Goal: Information Seeking & Learning: Find specific fact

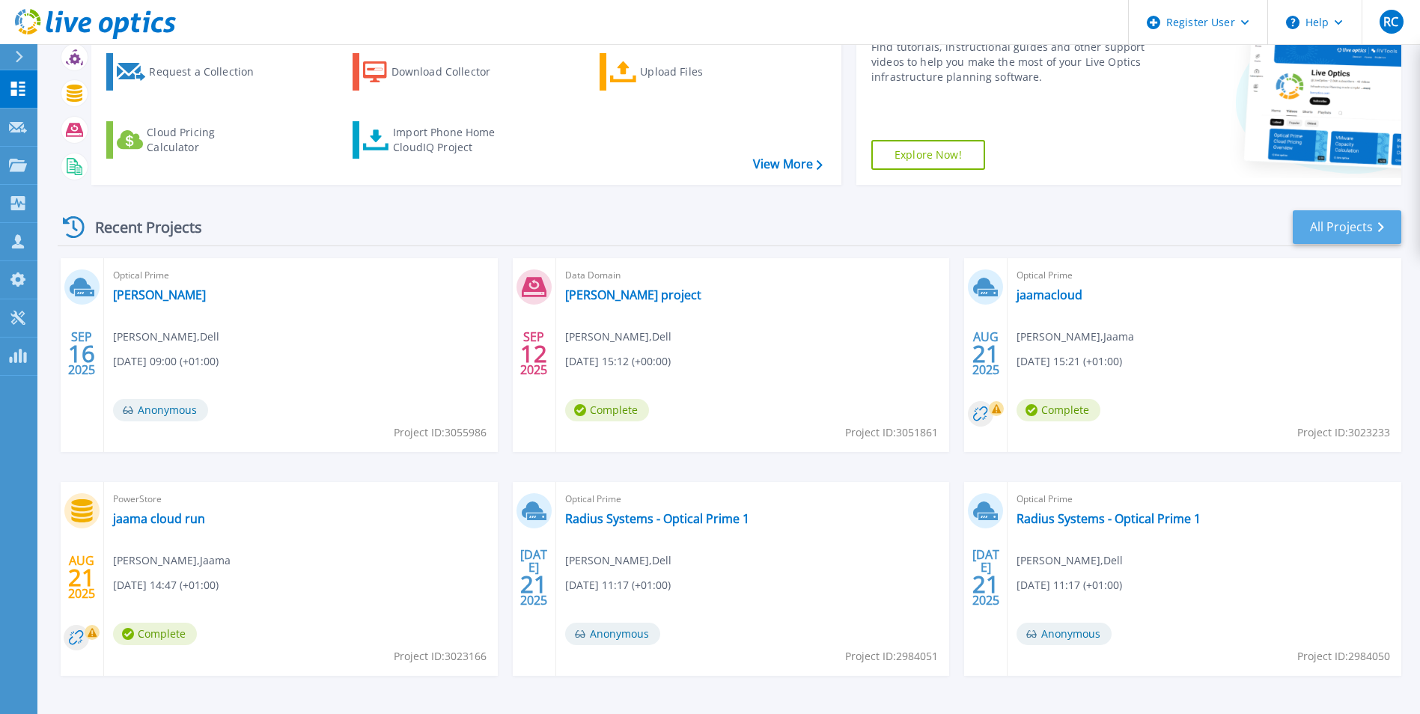
scroll to position [103, 0]
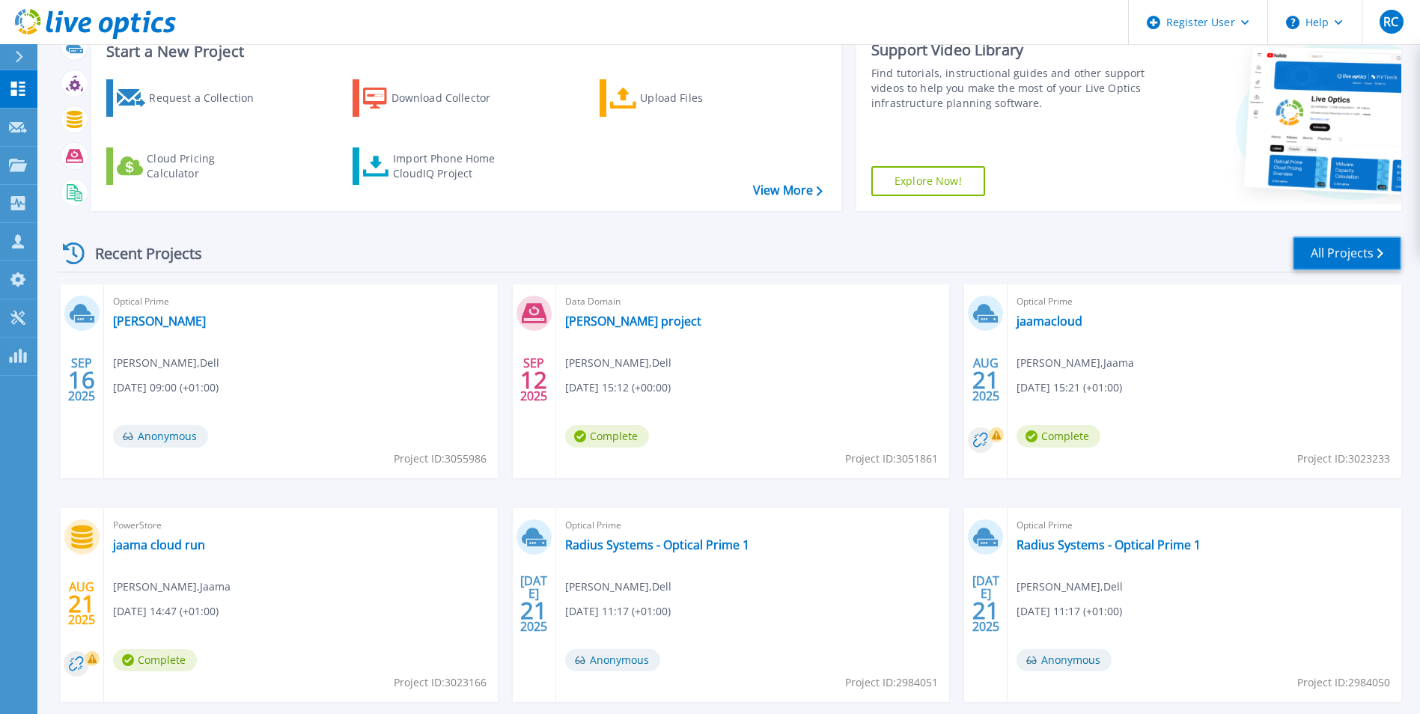
click at [1367, 255] on link "All Projects" at bounding box center [1347, 254] width 109 height 34
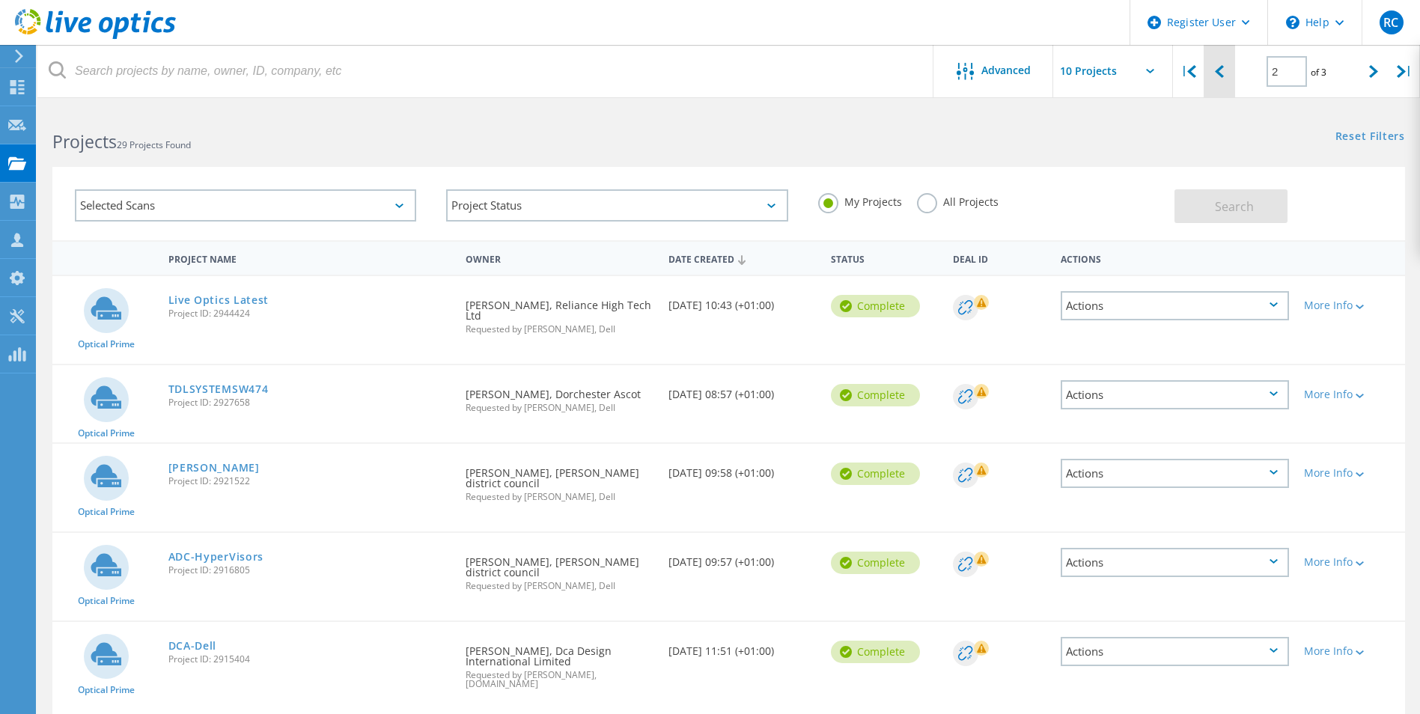
click at [1219, 67] on icon at bounding box center [1219, 71] width 9 height 13
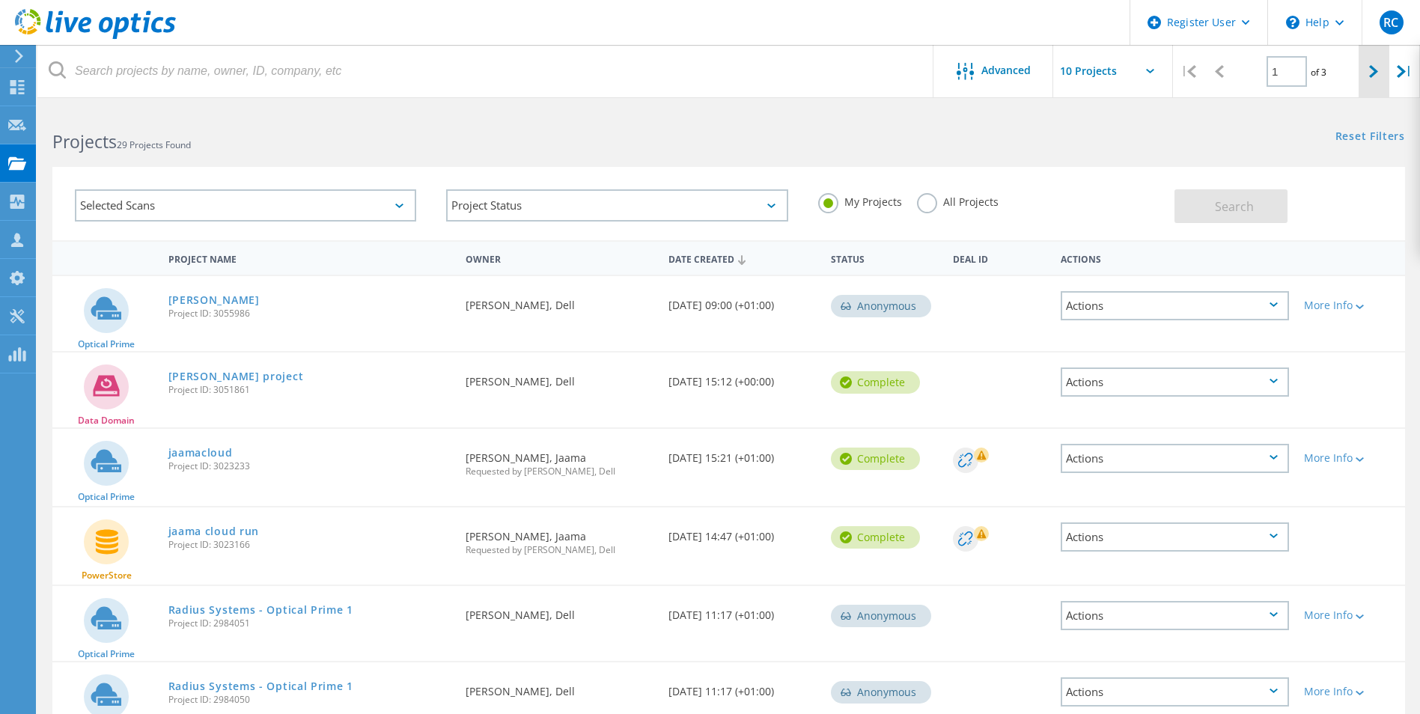
click at [1367, 73] on div at bounding box center [1374, 71] width 31 height 53
type input "2"
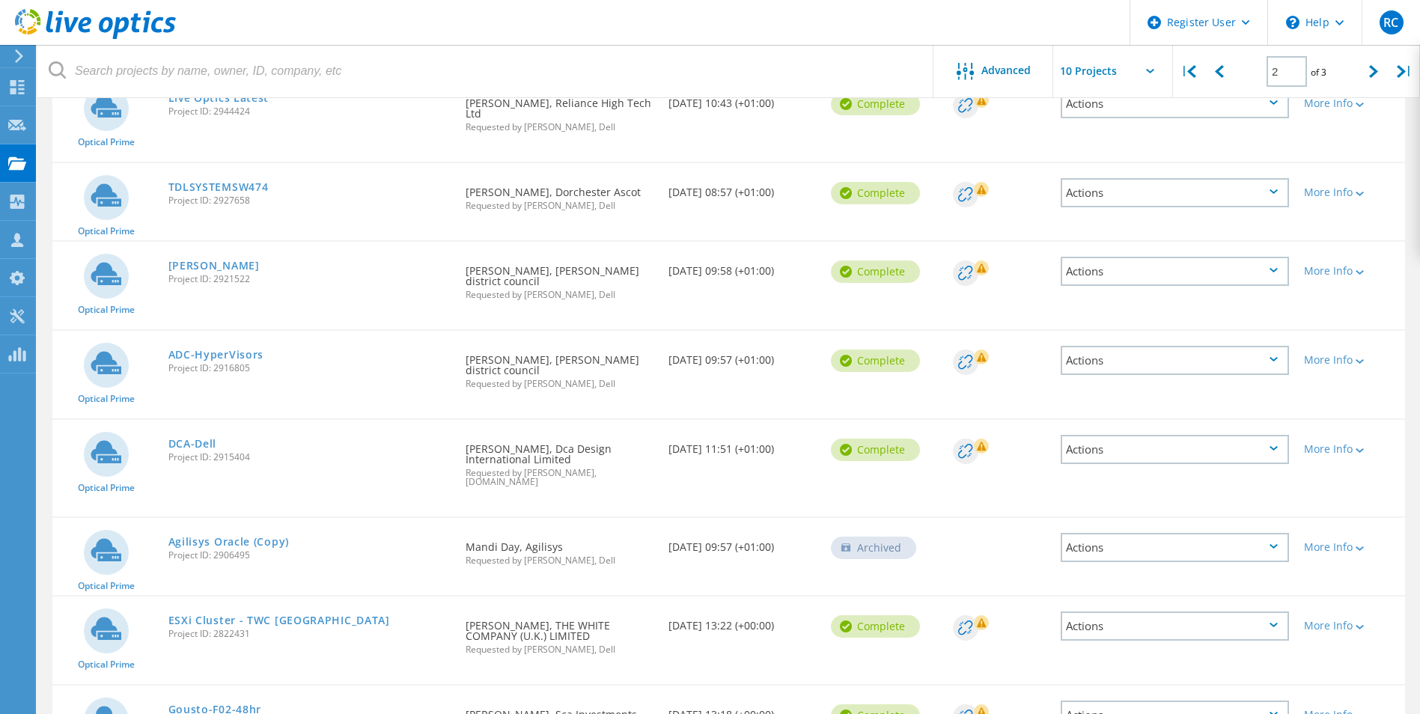
scroll to position [150, 0]
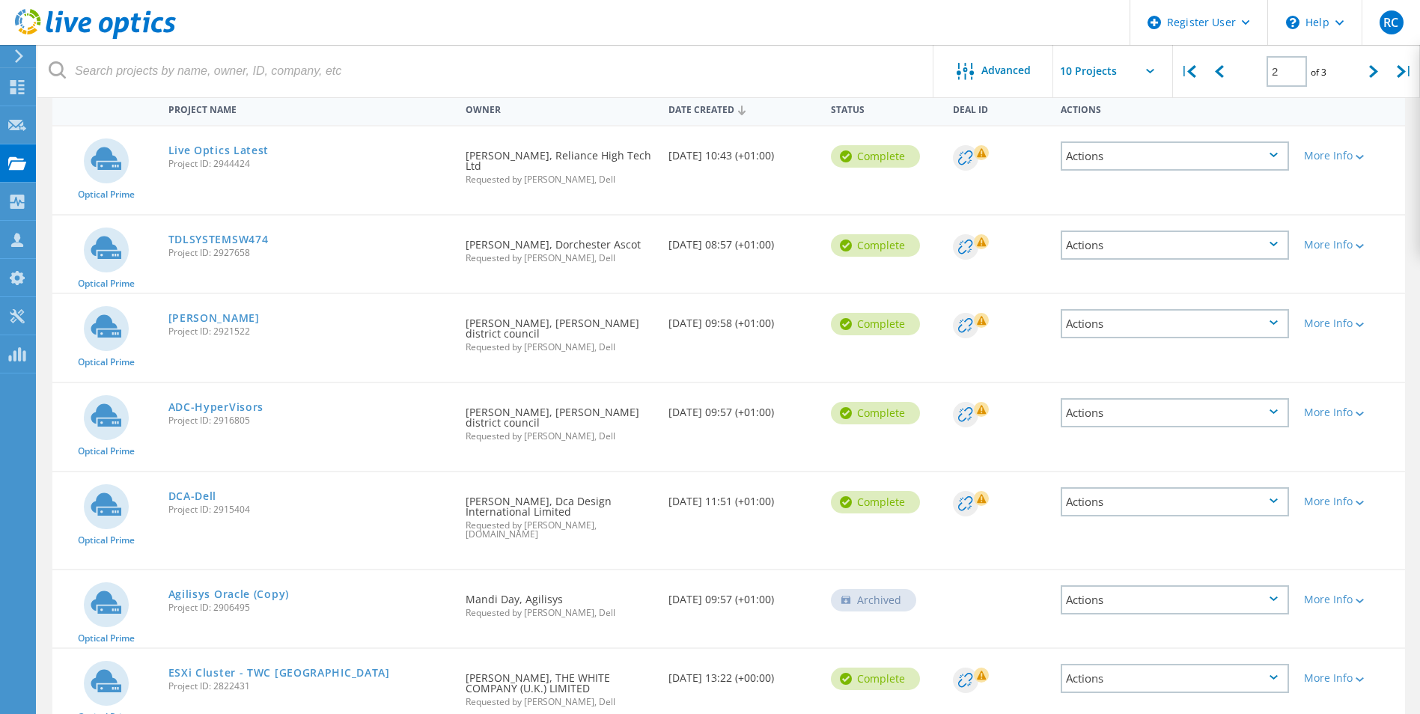
click at [184, 295] on div "Griffin Project ID: 2921522" at bounding box center [310, 322] width 298 height 57
click at [189, 313] on link "[PERSON_NAME]" at bounding box center [213, 318] width 91 height 10
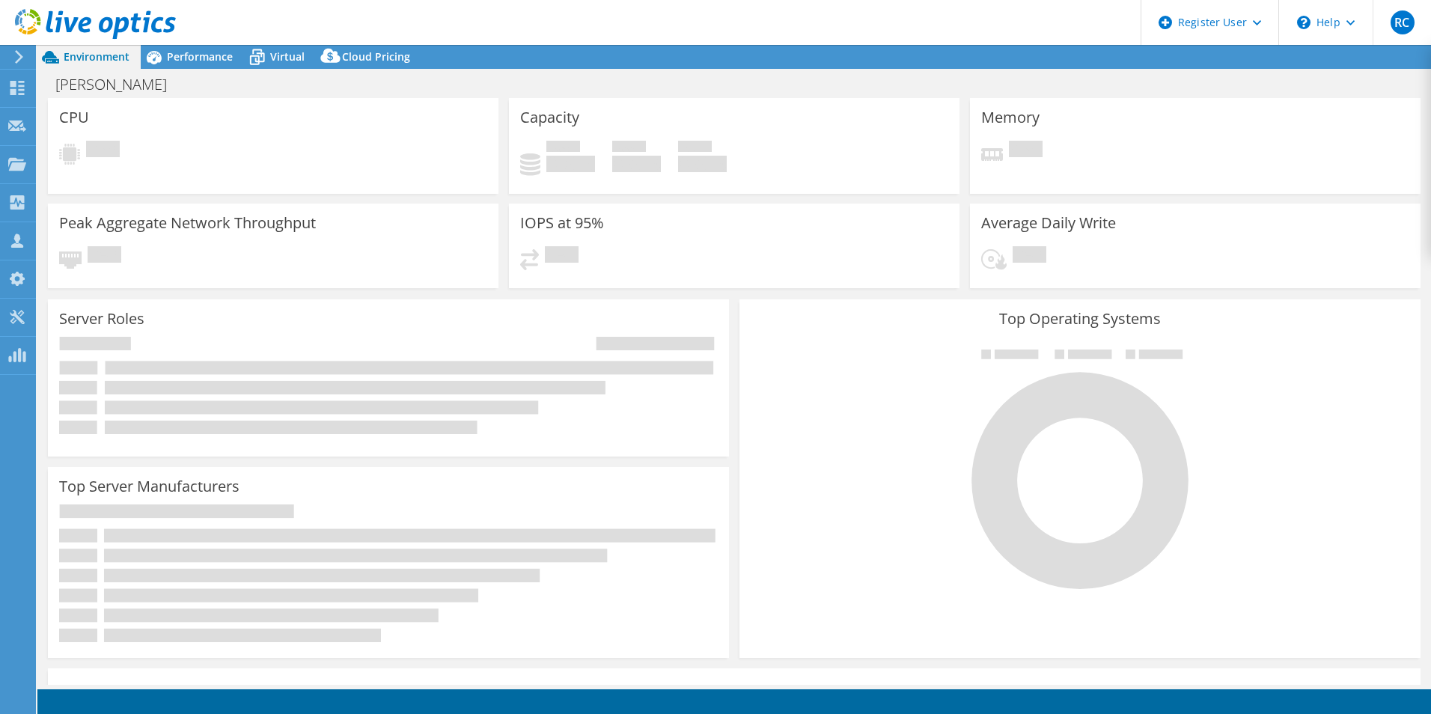
select select "USD"
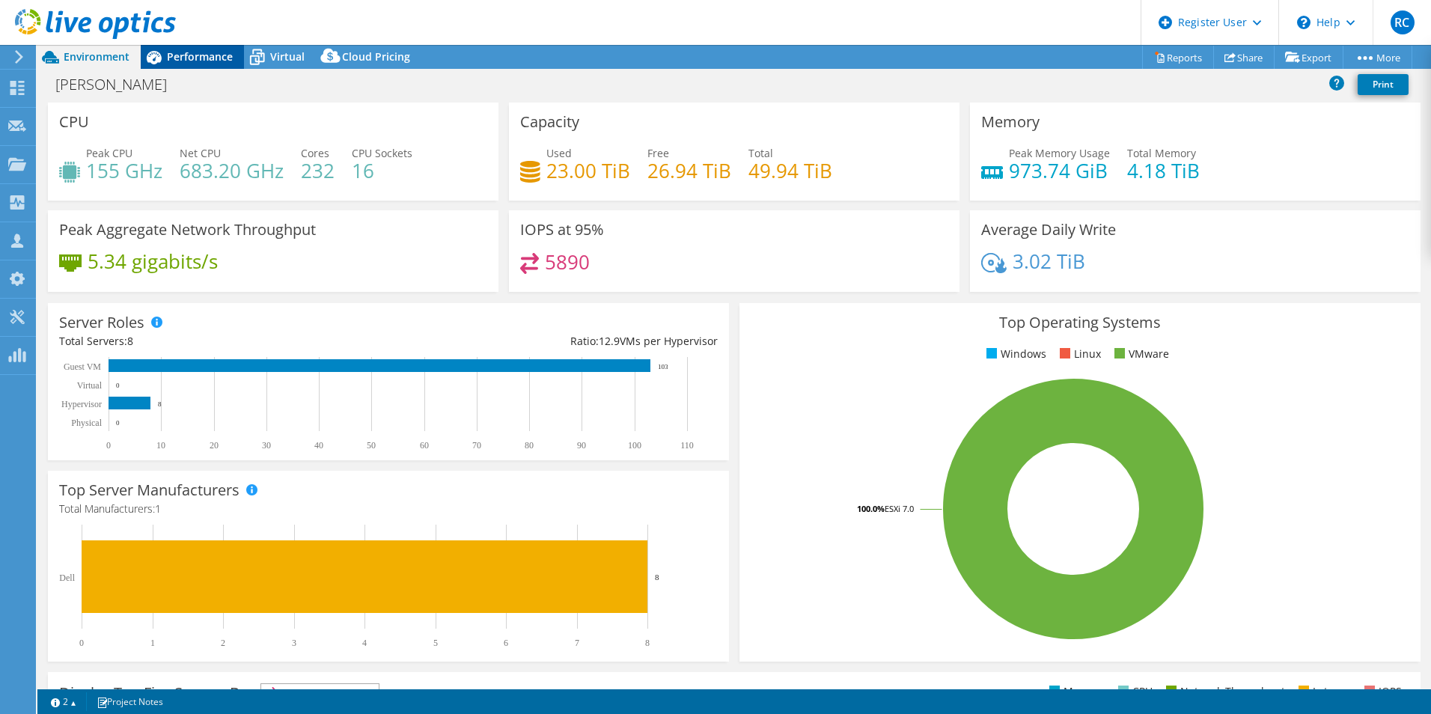
click at [192, 55] on span "Performance" at bounding box center [200, 56] width 66 height 14
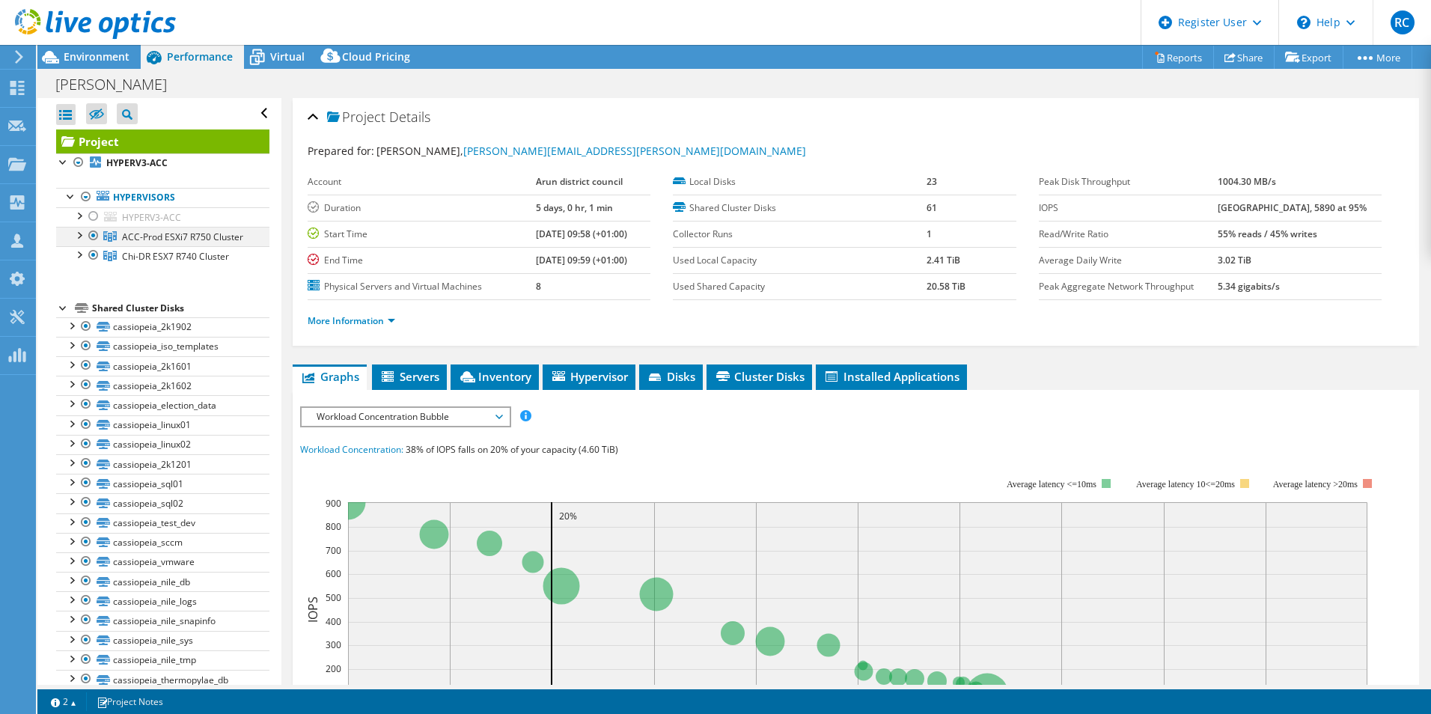
click at [80, 237] on div at bounding box center [78, 234] width 15 height 15
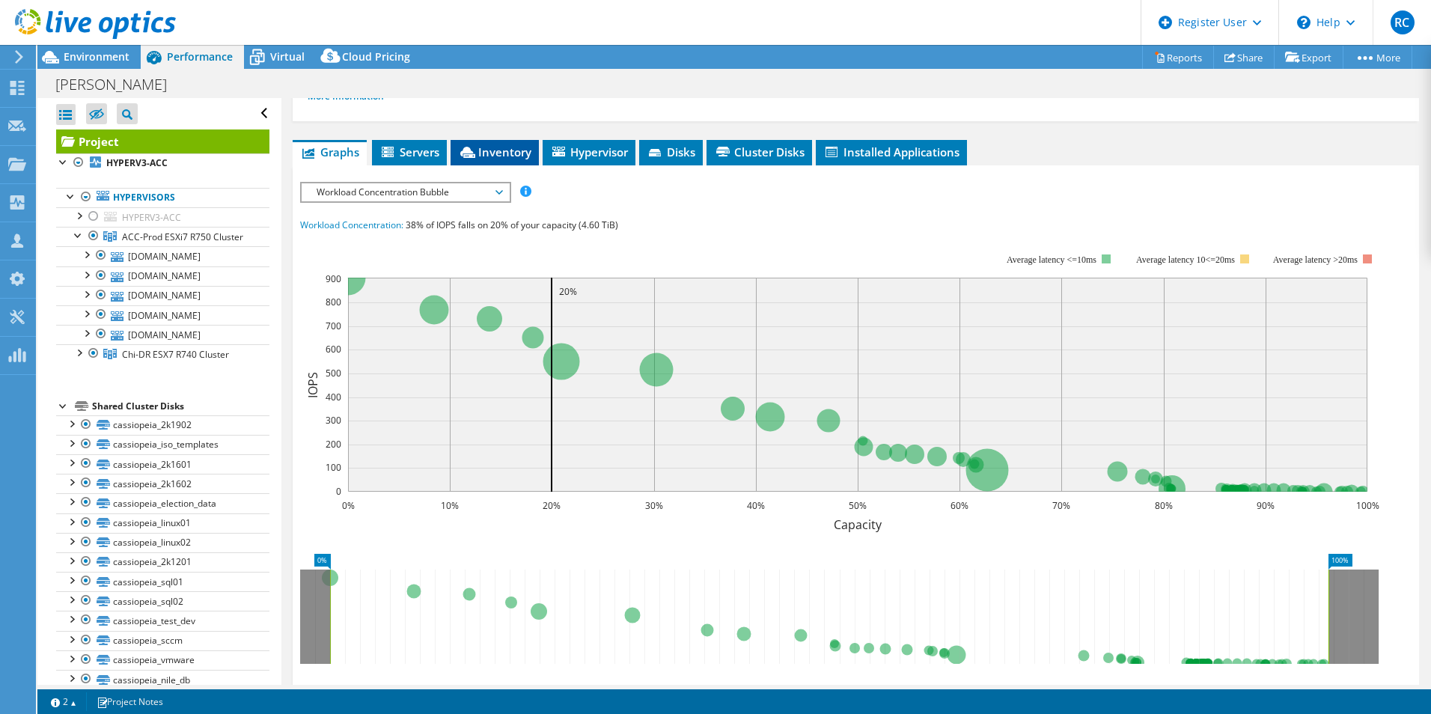
click at [474, 156] on icon at bounding box center [467, 152] width 15 height 11
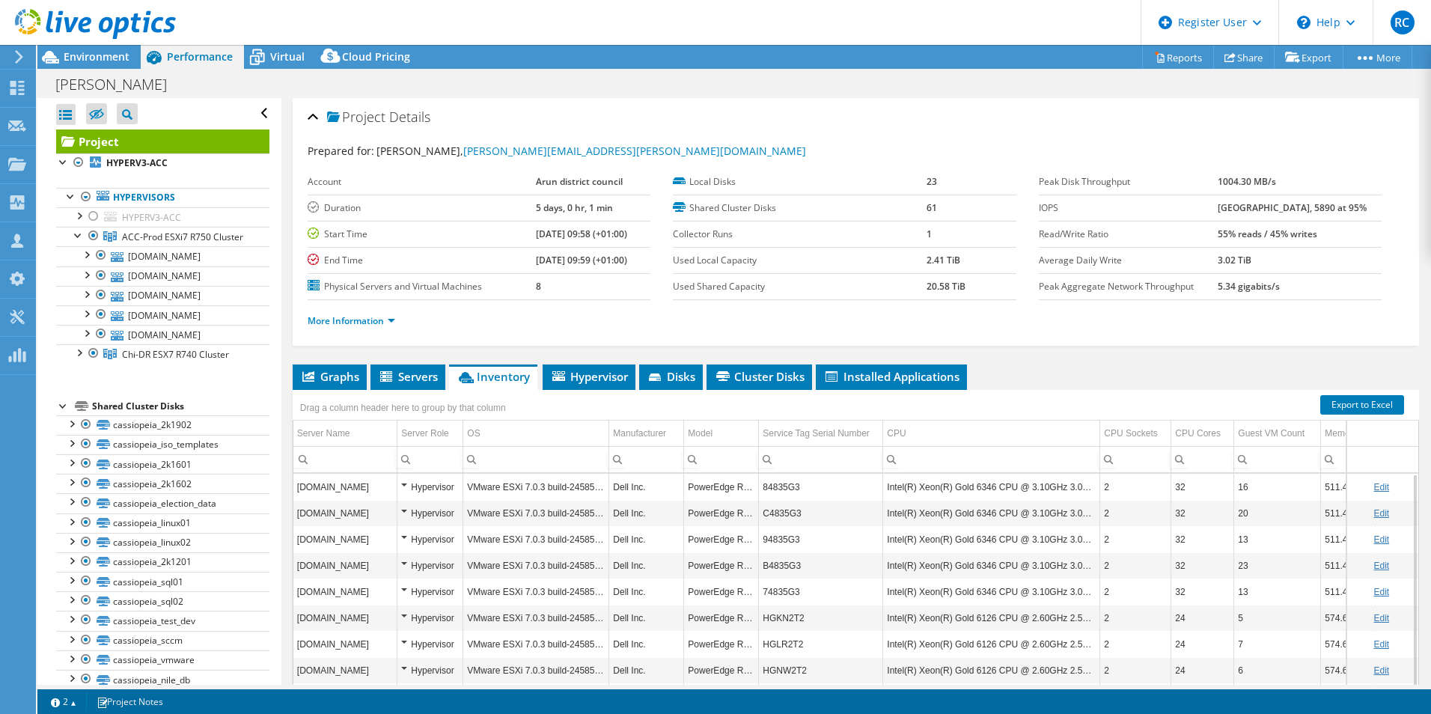
click at [748, 489] on tr "esx7-acc.in.arun.gov.uk Hypervisor VMware ESXi 7.0.3 build-24585291 Dell Inc. P…" at bounding box center [870, 487] width 1154 height 26
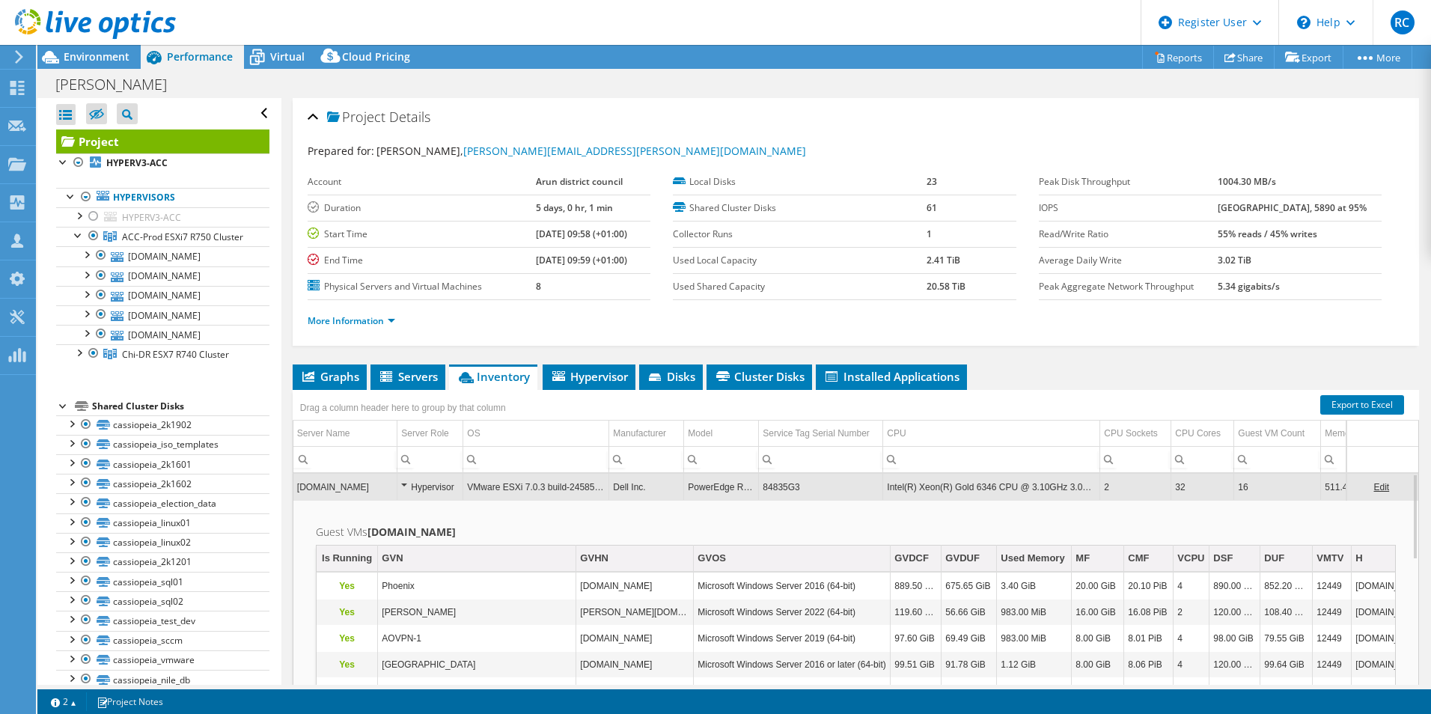
click at [820, 490] on td "84835G3" at bounding box center [821, 487] width 124 height 26
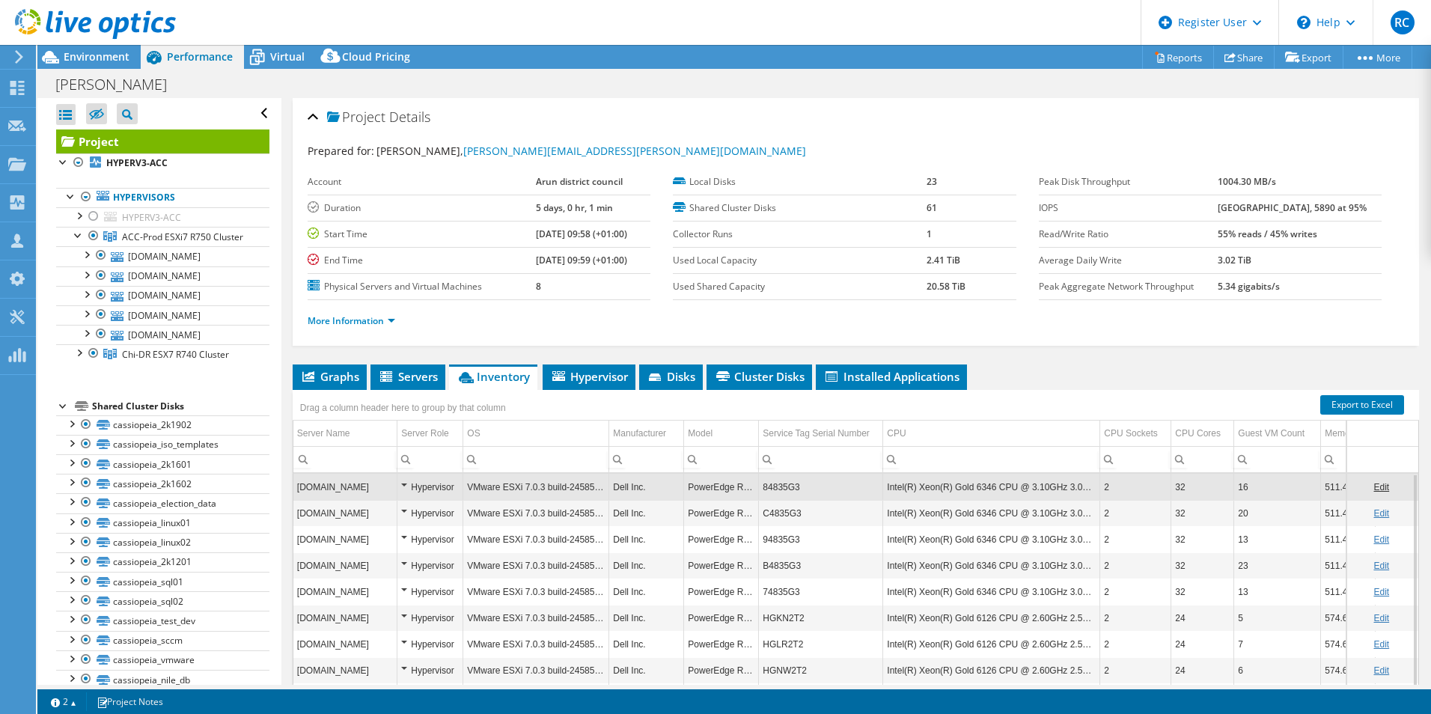
click at [783, 488] on td "84835G3" at bounding box center [821, 487] width 124 height 26
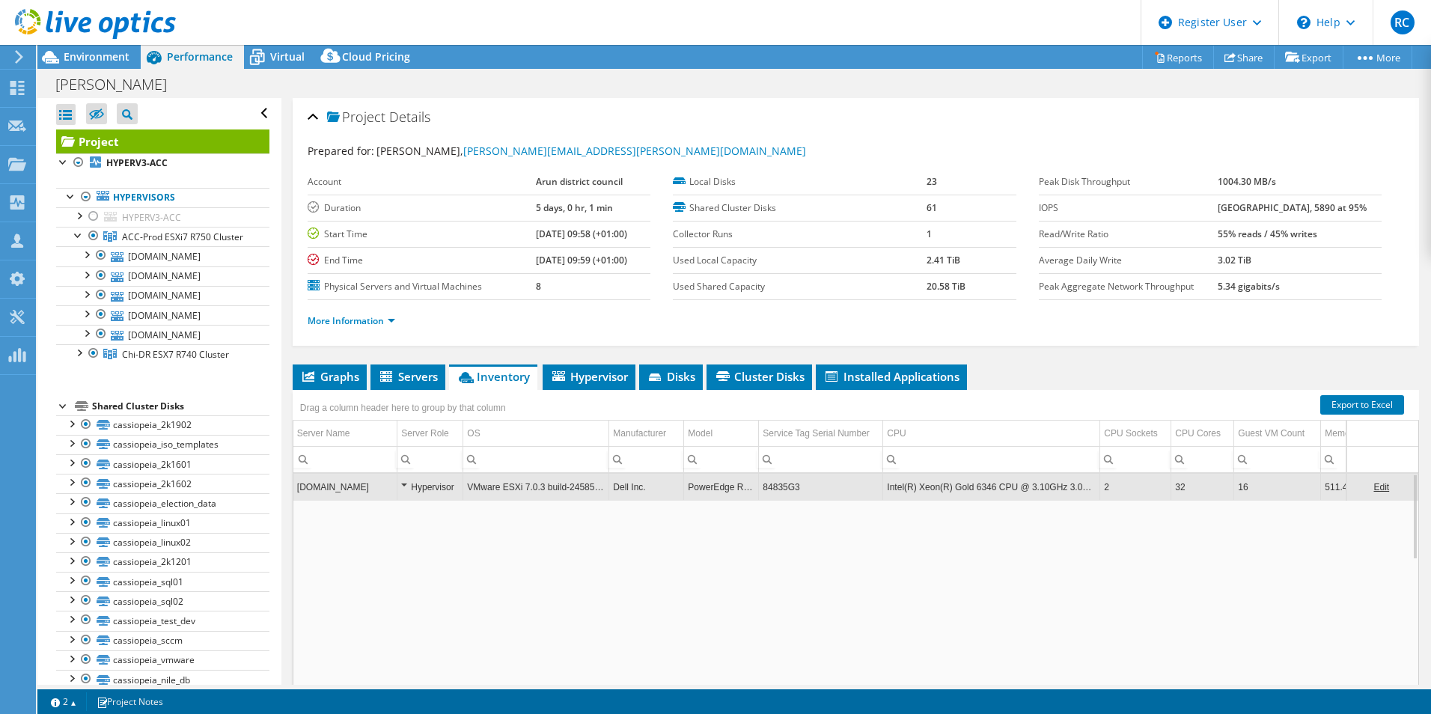
click at [783, 488] on td "84835G3" at bounding box center [821, 487] width 124 height 26
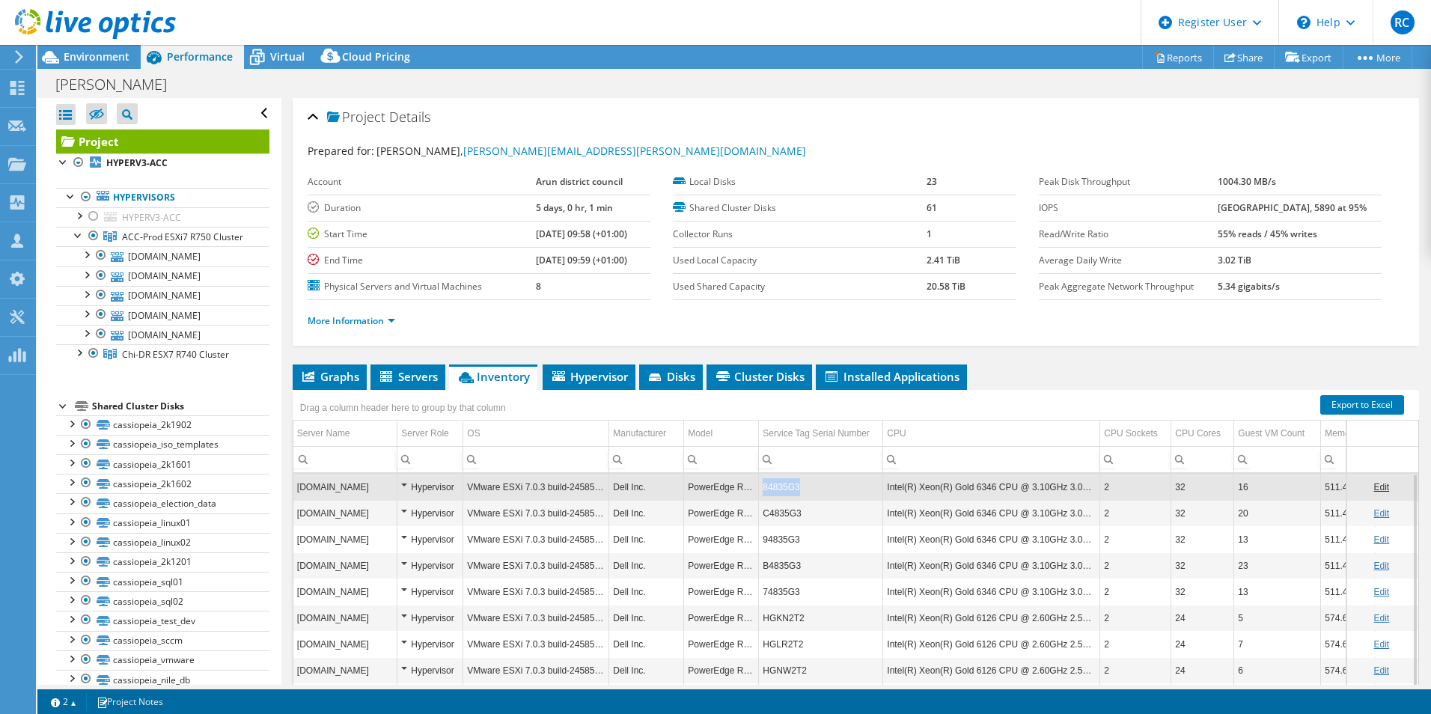
copy td "84835G3"
drag, startPoint x: 805, startPoint y: 487, endPoint x: 764, endPoint y: 486, distance: 40.5
click at [764, 486] on td "84835G3" at bounding box center [821, 487] width 124 height 26
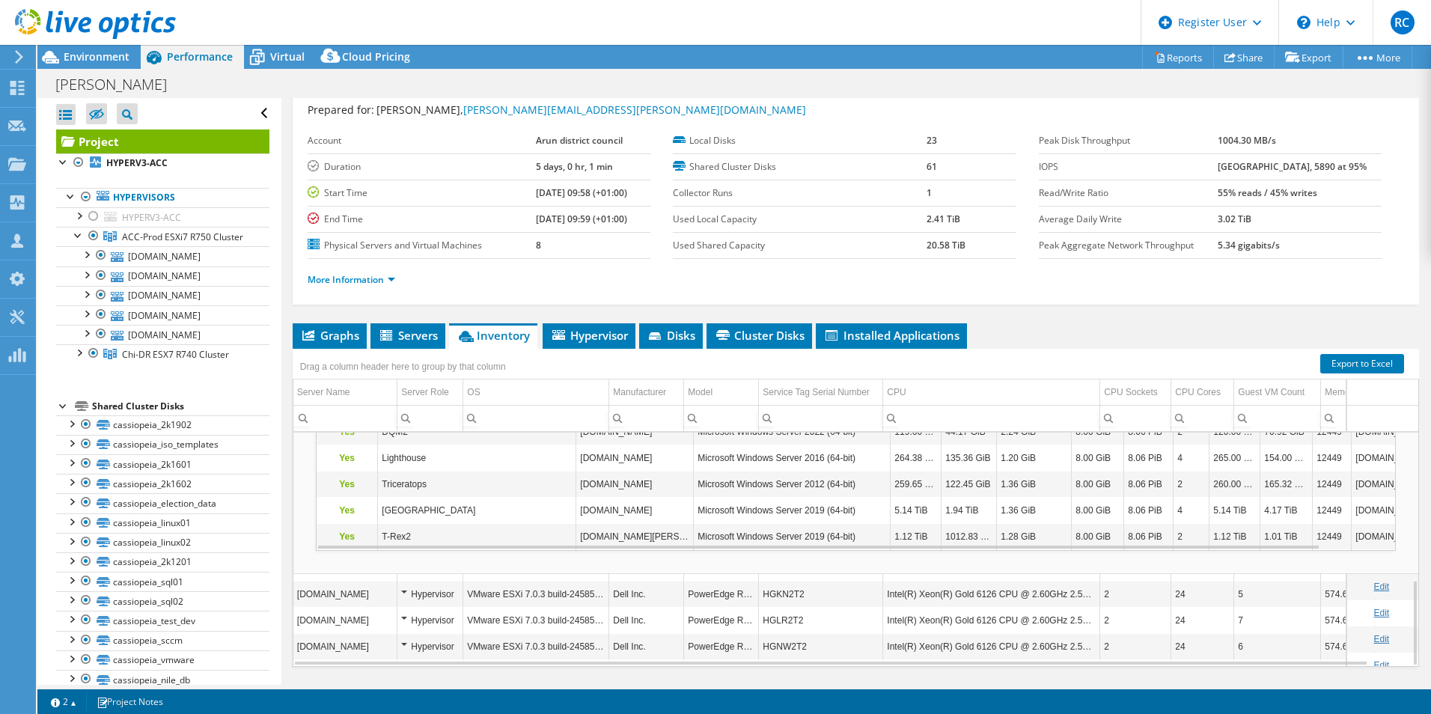
scroll to position [75, 0]
